Goal: Check status: Check status

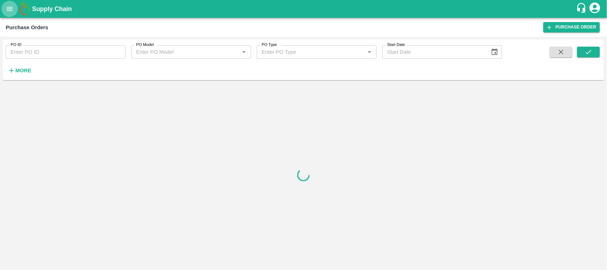
click at [7, 4] on button "open drawer" at bounding box center [9, 9] width 16 height 16
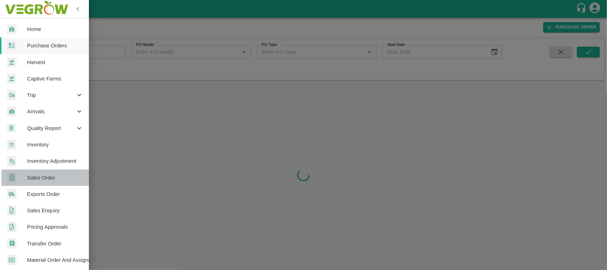
click at [47, 180] on span "Sales Order" at bounding box center [55, 178] width 56 height 8
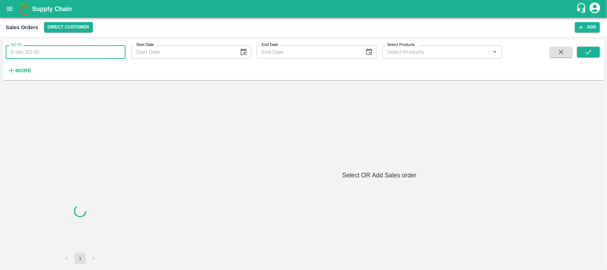
click at [65, 56] on input "SO ID" at bounding box center [66, 52] width 120 height 14
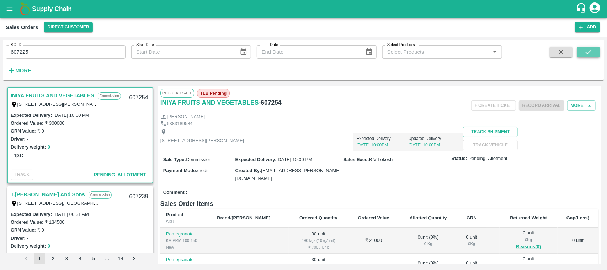
click at [584, 54] on button "submit" at bounding box center [589, 52] width 23 height 11
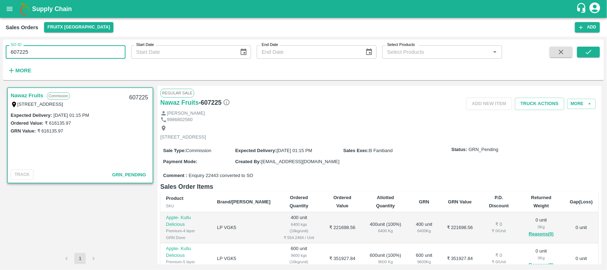
click at [42, 48] on input "607225" at bounding box center [66, 52] width 120 height 14
click at [587, 49] on icon "submit" at bounding box center [589, 52] width 8 height 8
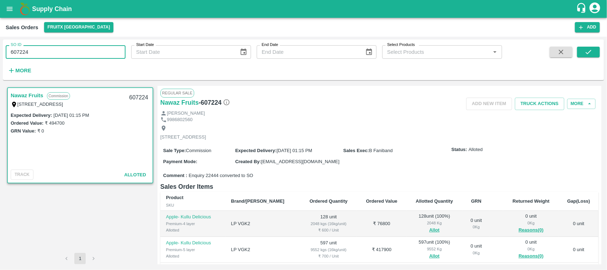
click at [51, 53] on input "607224" at bounding box center [66, 52] width 120 height 14
type input "607224"
click at [589, 52] on icon "submit" at bounding box center [589, 52] width 8 height 8
click at [23, 95] on link "Nawaz Fruits" at bounding box center [27, 95] width 33 height 9
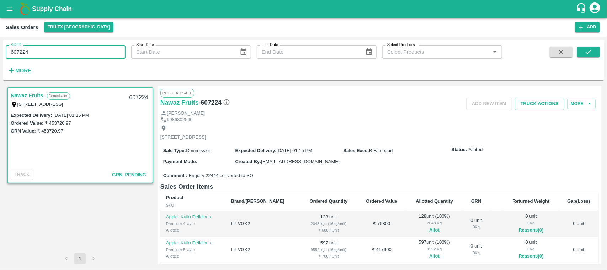
click at [49, 51] on input "607224" at bounding box center [66, 52] width 120 height 14
click at [591, 54] on icon "submit" at bounding box center [589, 52] width 8 height 8
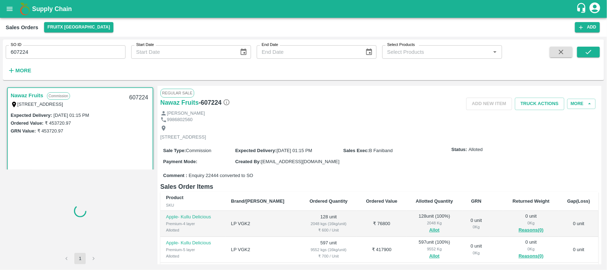
click at [72, 217] on div at bounding box center [80, 210] width 149 height 83
click at [33, 93] on link "Nawaz Fruits" at bounding box center [27, 95] width 33 height 9
